Goal: Answer question/provide support: Share knowledge or assist other users

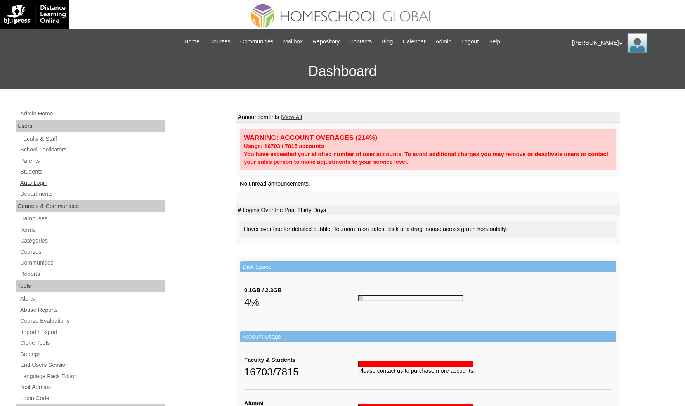
click at [47, 182] on link "Auto Login" at bounding box center [91, 183] width 145 height 10
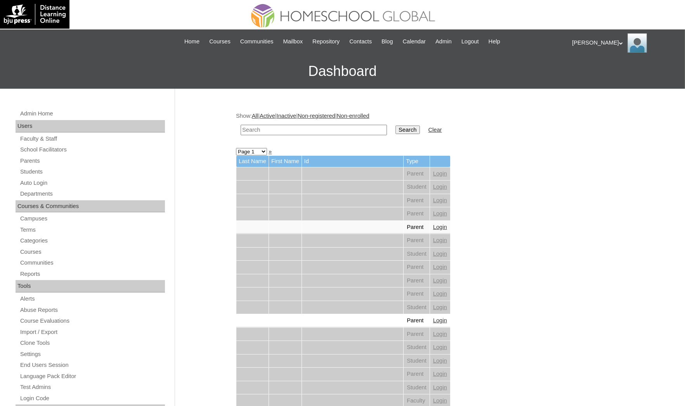
click at [271, 131] on input "text" at bounding box center [313, 130] width 146 height 10
paste input "[PERSON_NAME]"
type input "[PERSON_NAME]"
click at [395, 126] on input "Search" at bounding box center [407, 130] width 24 height 9
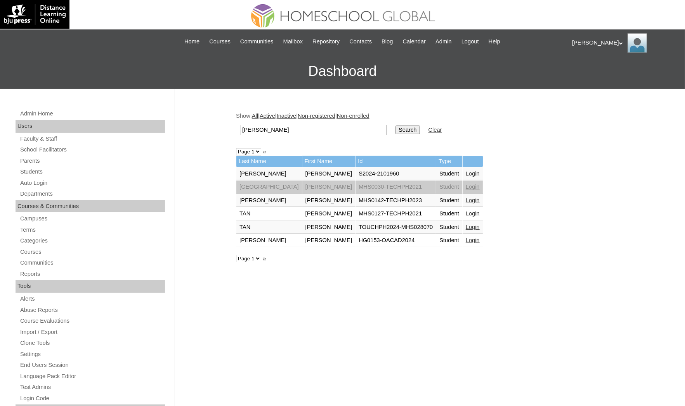
click at [462, 200] on td "Login" at bounding box center [472, 200] width 20 height 13
click at [465, 197] on link "Login" at bounding box center [472, 200] width 14 height 6
